Goal: Navigation & Orientation: Find specific page/section

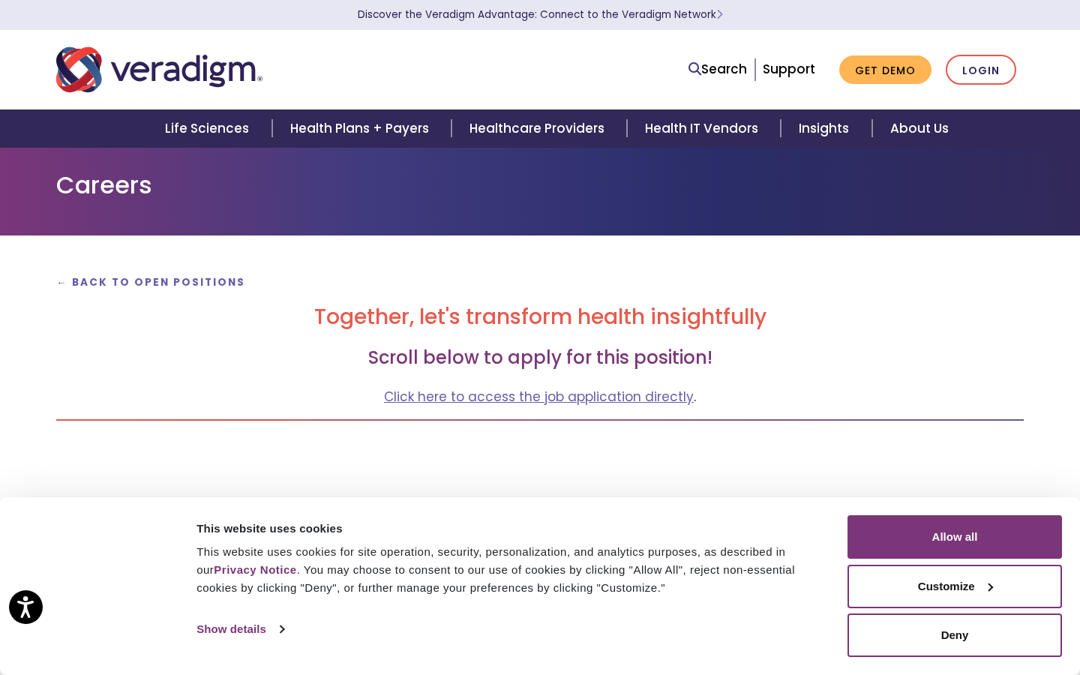
click at [171, 283] on strong "← Back to Open Positions" at bounding box center [150, 282] width 189 height 14
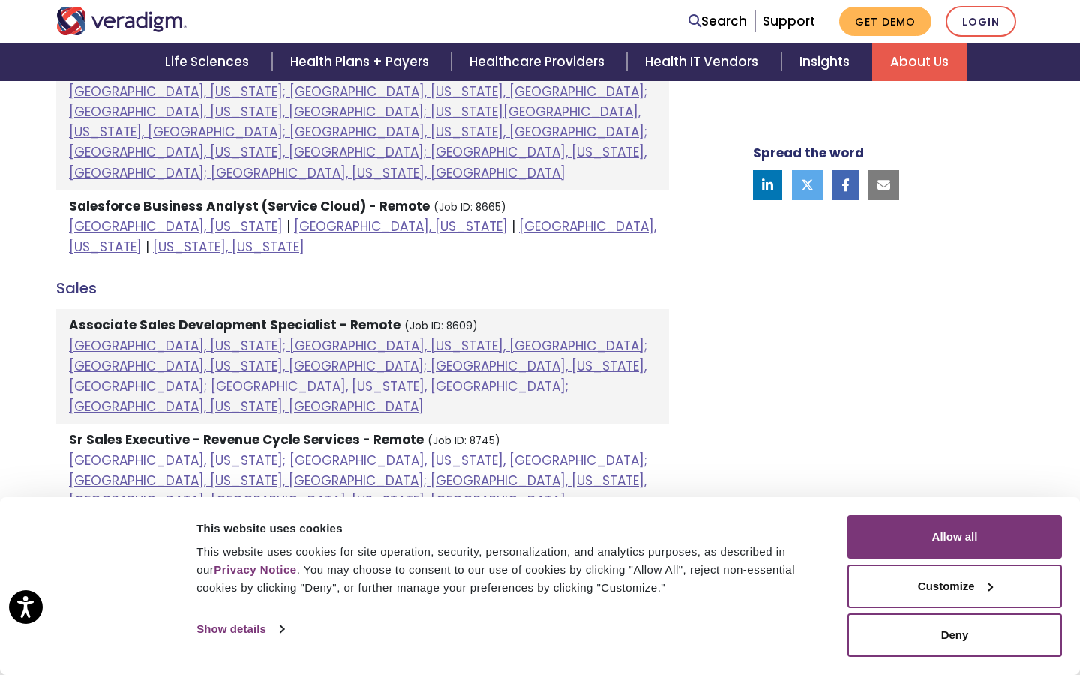
scroll to position [915, 0]
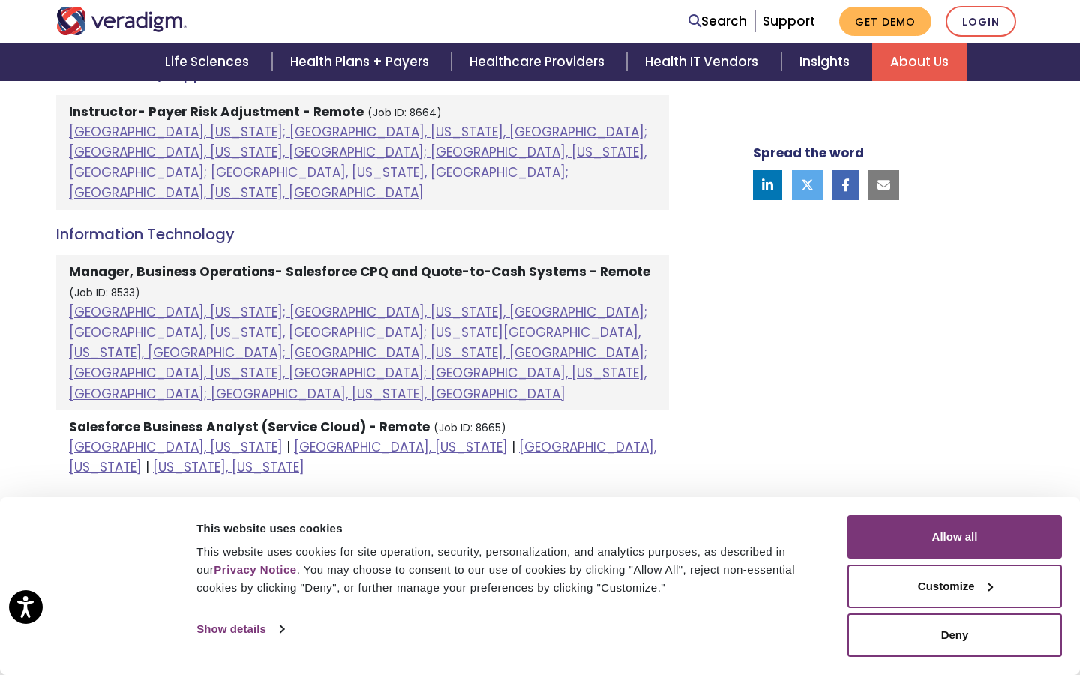
click at [190, 536] on strong "Associate Sales Development Specialist - Remote" at bounding box center [234, 545] width 331 height 18
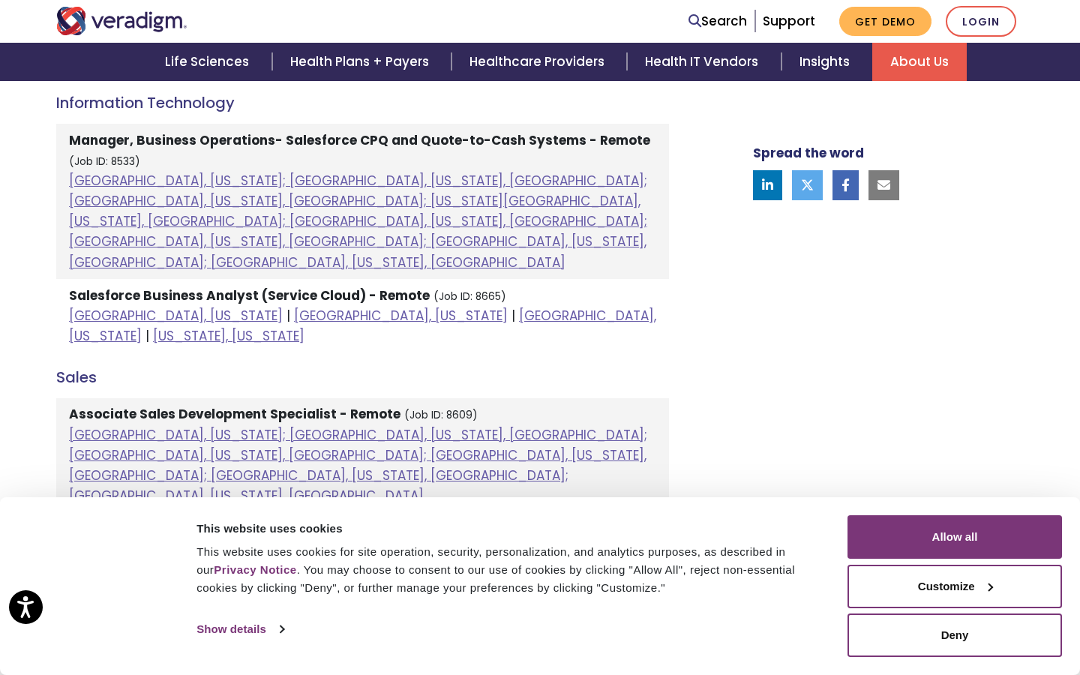
scroll to position [1044, 0]
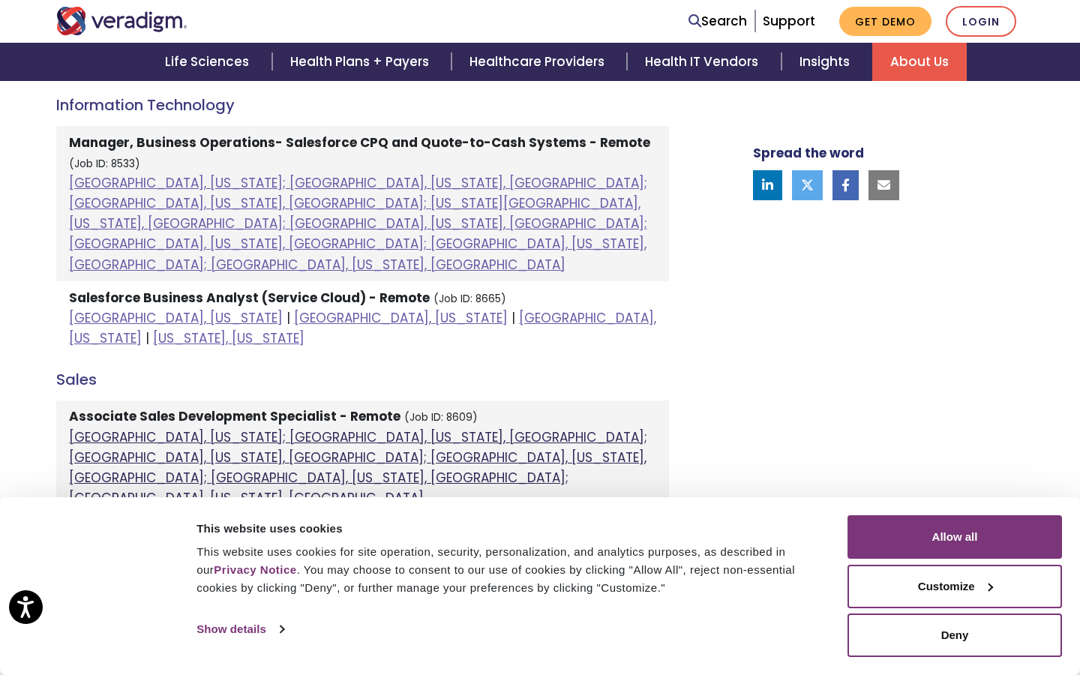
click at [313, 428] on link "Atlanta, Georgia; Orlando, Florida, United States; Phoenix, Arizona, United Sta…" at bounding box center [358, 467] width 578 height 79
